Goal: Navigation & Orientation: Find specific page/section

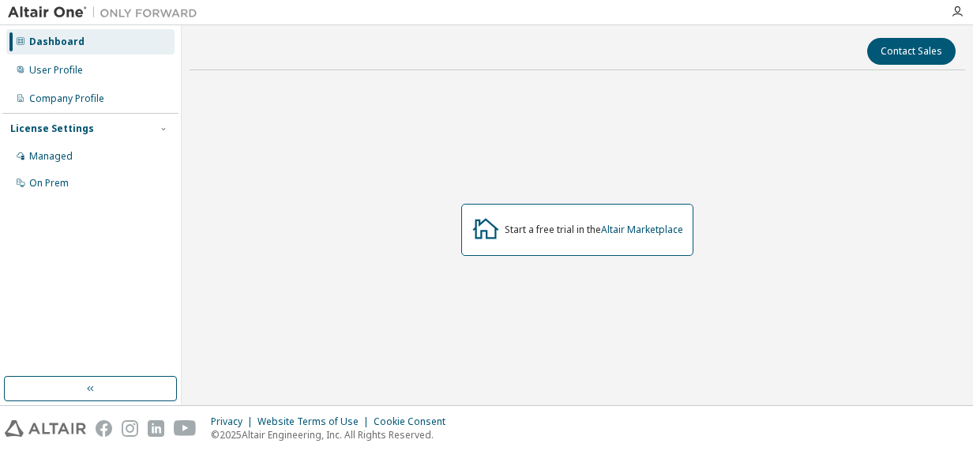
click at [400, 212] on div "Start a free trial in the Altair Marketplace" at bounding box center [578, 229] width 776 height 293
click at [63, 150] on div "Managed" at bounding box center [50, 156] width 43 height 13
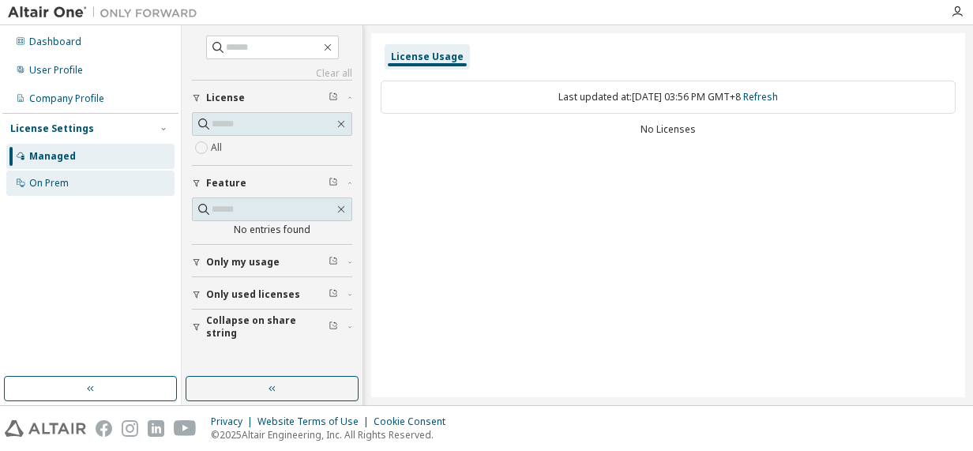
click at [63, 184] on div "On Prem" at bounding box center [48, 183] width 39 height 13
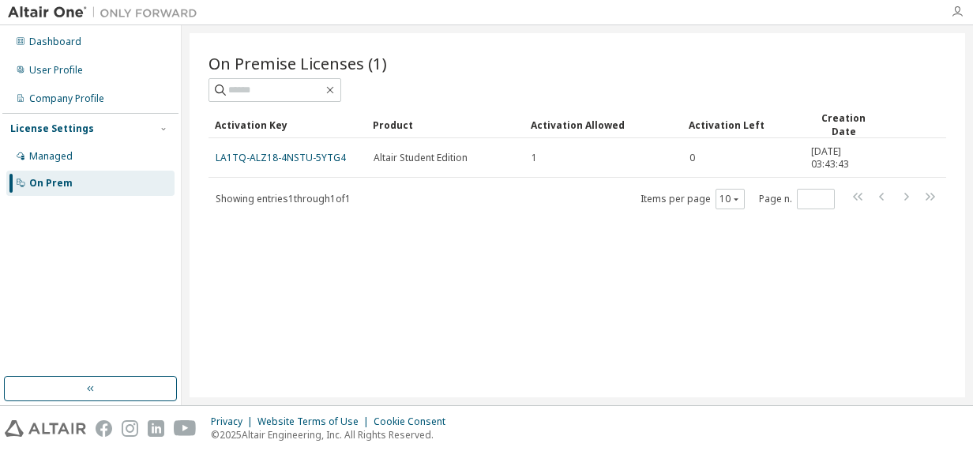
click at [957, 17] on icon "button" at bounding box center [957, 12] width 13 height 13
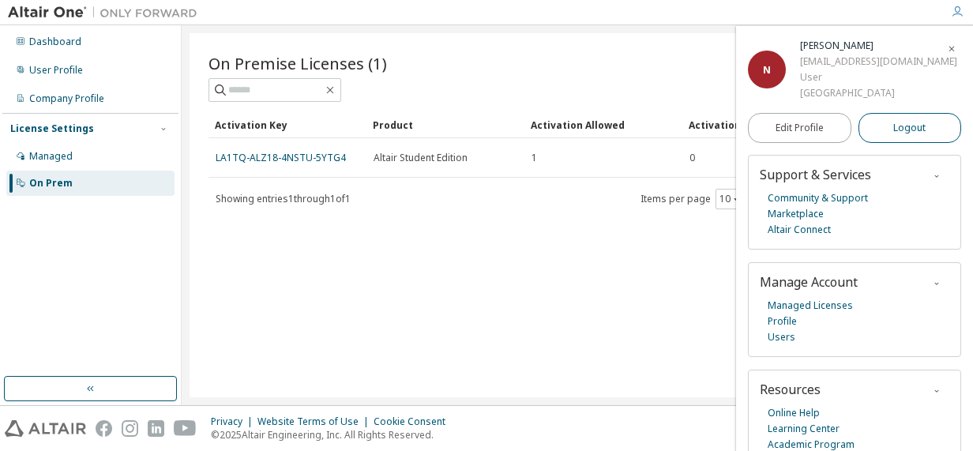
click at [910, 136] on span "Logout" at bounding box center [909, 128] width 32 height 16
